Goal: Information Seeking & Learning: Find specific fact

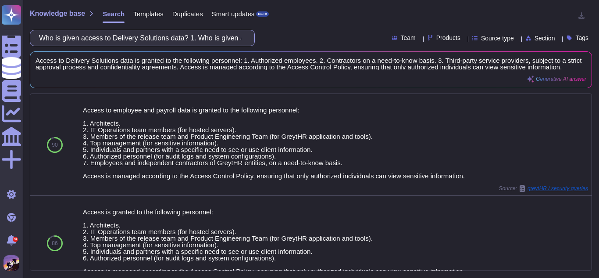
click at [162, 31] on input "Who is given access to Delivery Solutions data? 1. Who is given access to Deliv…" at bounding box center [140, 37] width 211 height 15
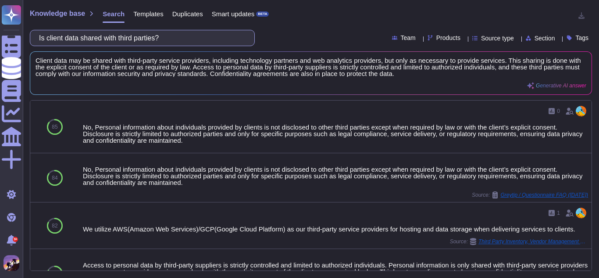
type input "Is client data shared with third parties?"
click at [171, 38] on input "Is client data shared with third parties?" at bounding box center [140, 37] width 211 height 15
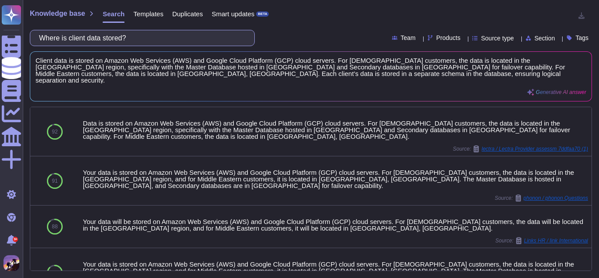
click at [187, 32] on input "Where is client data stored?" at bounding box center [140, 37] width 211 height 15
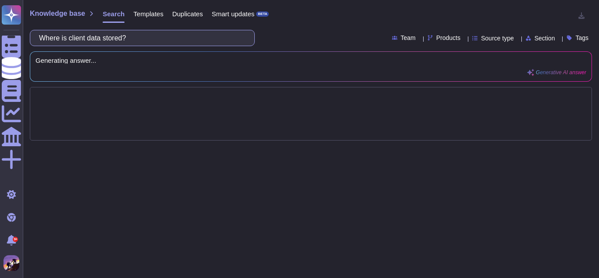
paste input "On-premises infrastructure Public cloud Hybrid (both on-prem and cloud) Other"
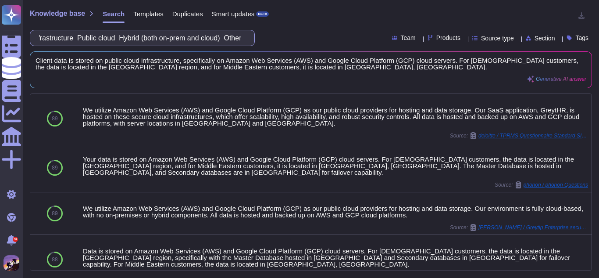
type input "Where is client data stored? On-premises infrastructure Public cloud Hybrid (bo…"
click at [220, 36] on input "Where is client data stored? On-premises infrastructure Public cloud Hybrid (bo…" at bounding box center [140, 37] width 211 height 15
